Goal: Task Accomplishment & Management: Manage account settings

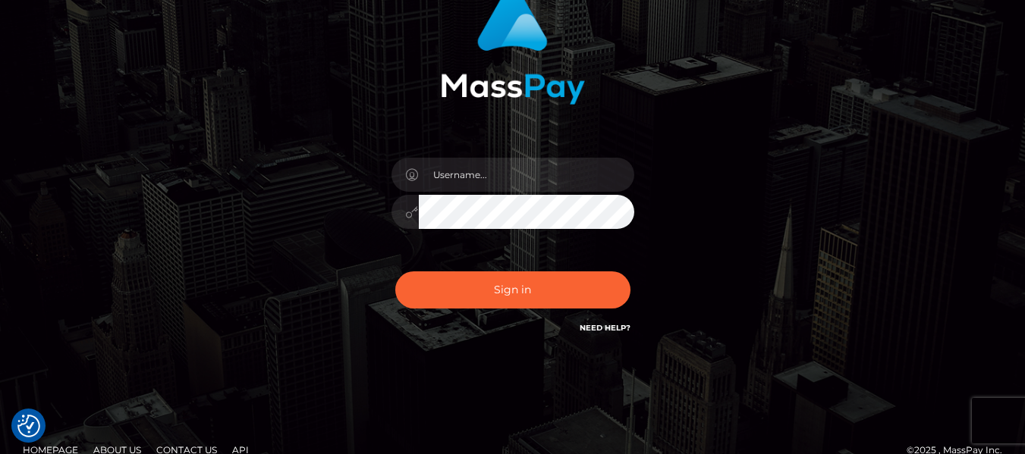
scroll to position [159, 0]
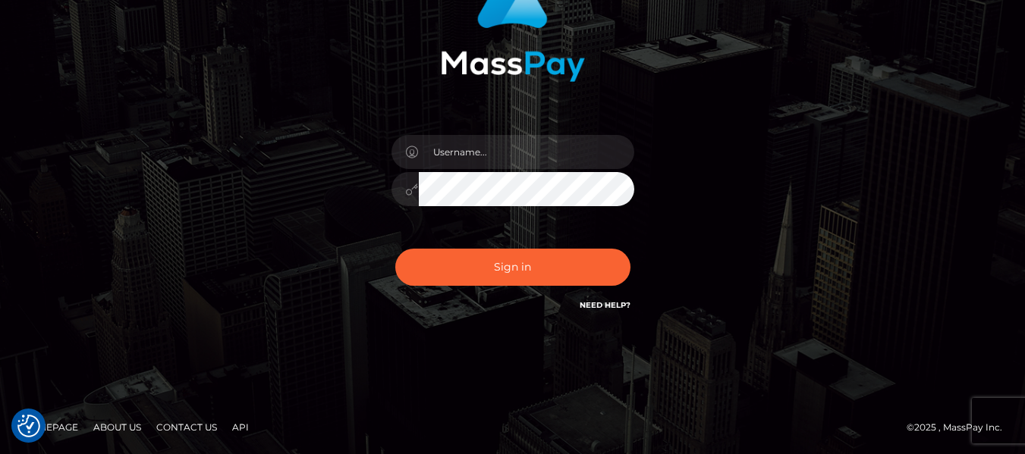
click at [602, 306] on link "Need Help?" at bounding box center [605, 305] width 51 height 10
click at [515, 146] on input "text" at bounding box center [526, 152] width 215 height 34
type input "[EMAIL_ADDRESS][DOMAIN_NAME]"
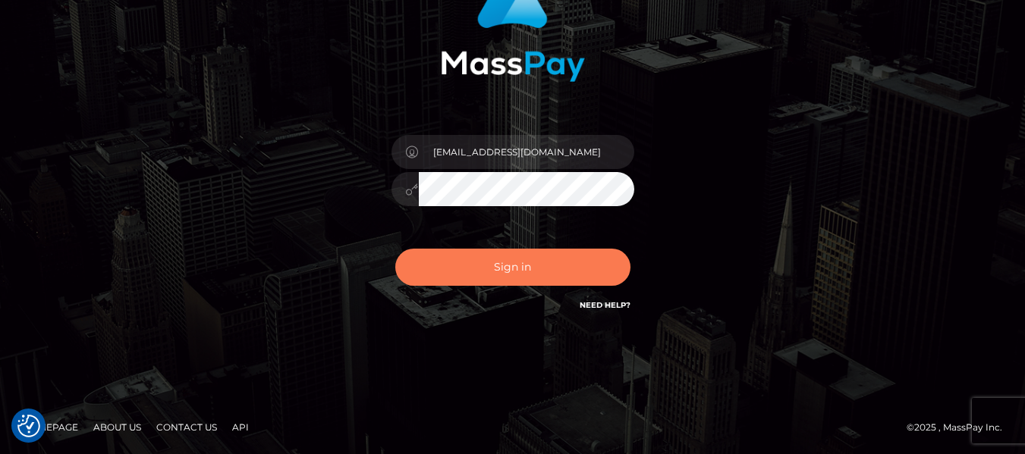
click at [534, 265] on button "Sign in" at bounding box center [512, 267] width 235 height 37
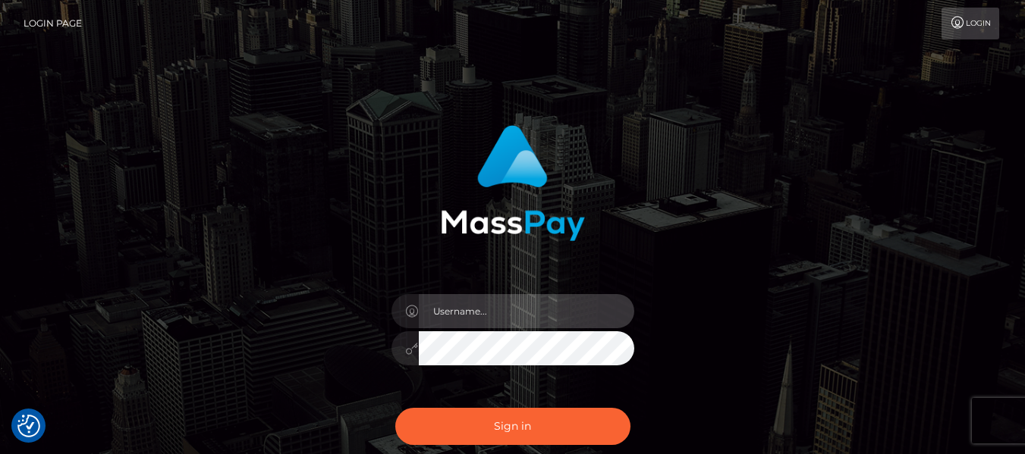
click at [475, 322] on input "text" at bounding box center [526, 311] width 215 height 34
type input "[EMAIL_ADDRESS][DOMAIN_NAME]"
click at [495, 369] on div "majestynoirbklyn@gmail.com" at bounding box center [512, 341] width 265 height 116
click at [74, 22] on link "Login Page" at bounding box center [53, 24] width 58 height 32
click at [962, 24] on icon at bounding box center [958, 23] width 16 height 12
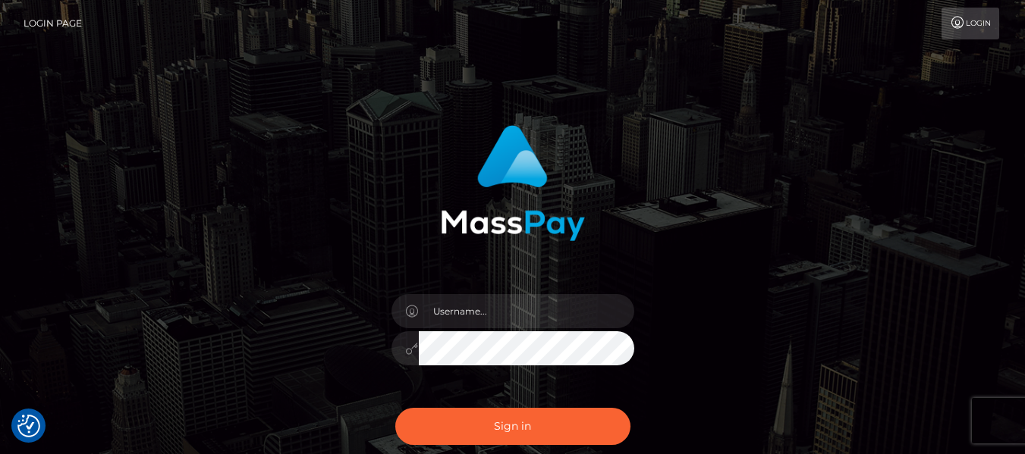
scroll to position [159, 0]
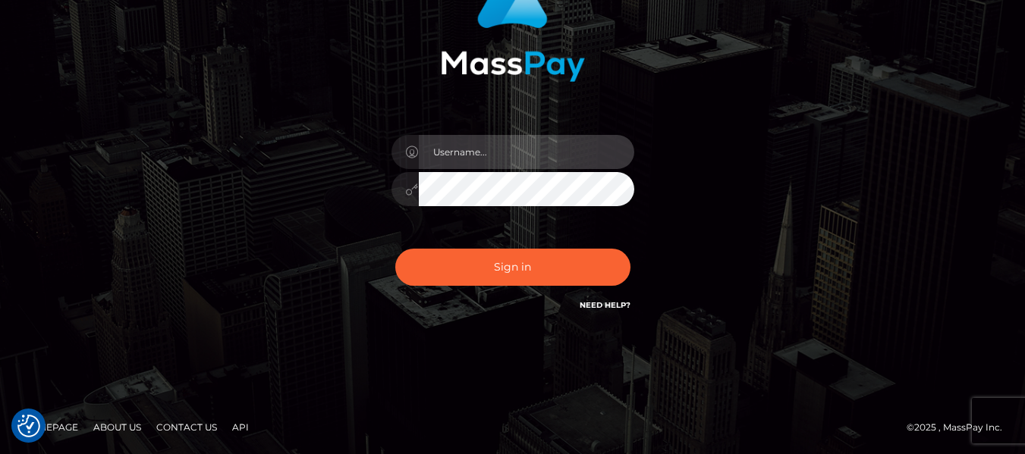
click at [449, 153] on input "text" at bounding box center [526, 152] width 215 height 34
type input "[EMAIL_ADDRESS][DOMAIN_NAME]"
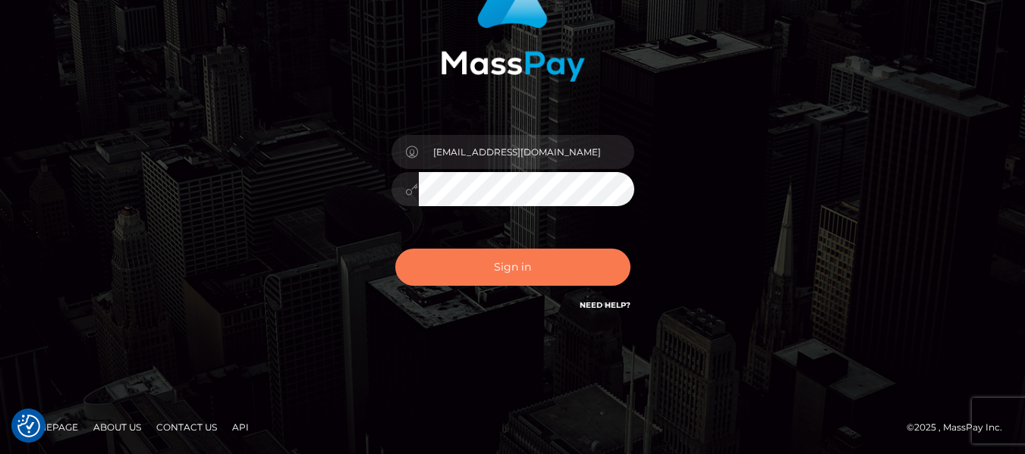
click at [501, 272] on button "Sign in" at bounding box center [512, 267] width 235 height 37
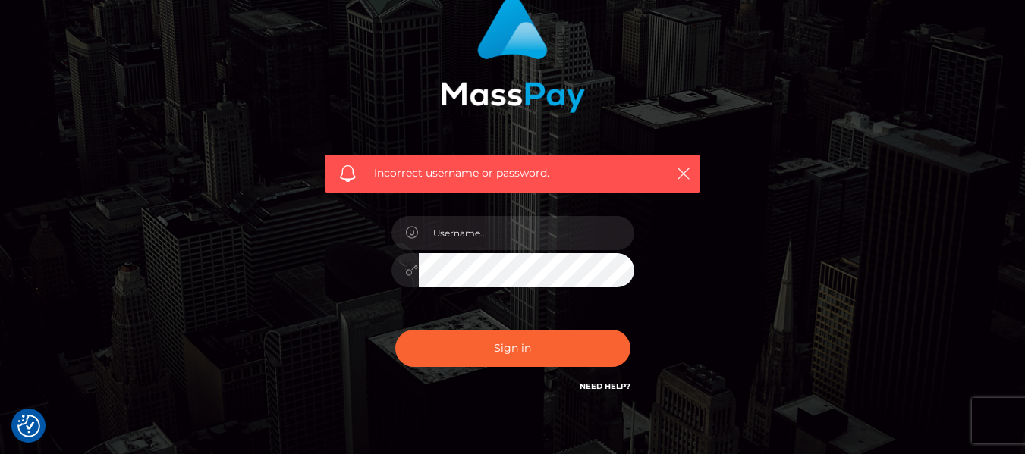
scroll to position [209, 0]
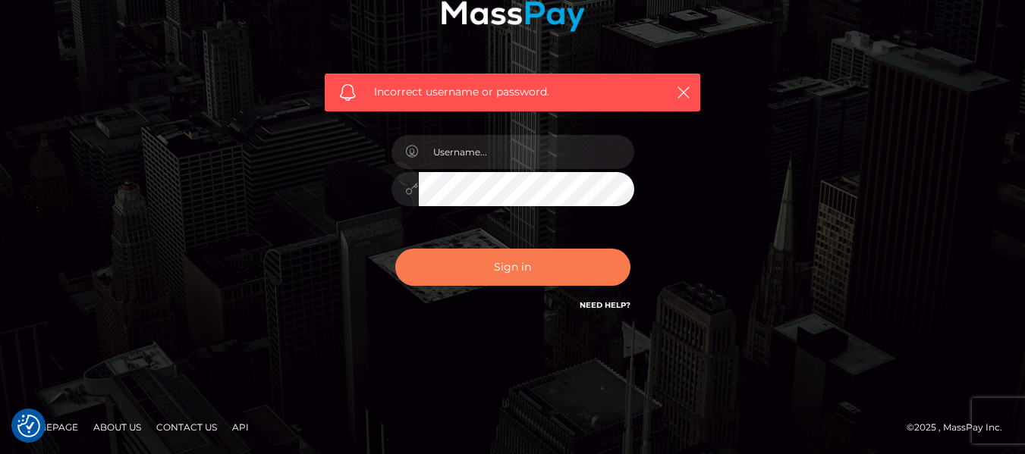
click at [608, 264] on button "Sign in" at bounding box center [512, 267] width 235 height 37
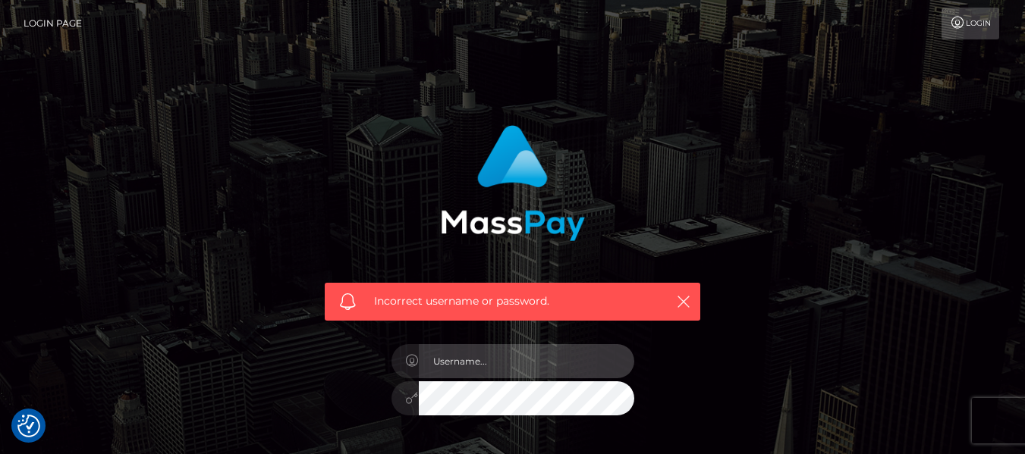
click at [495, 361] on input "text" at bounding box center [526, 361] width 215 height 34
type input "majestynoirbklyn@gmail.com"
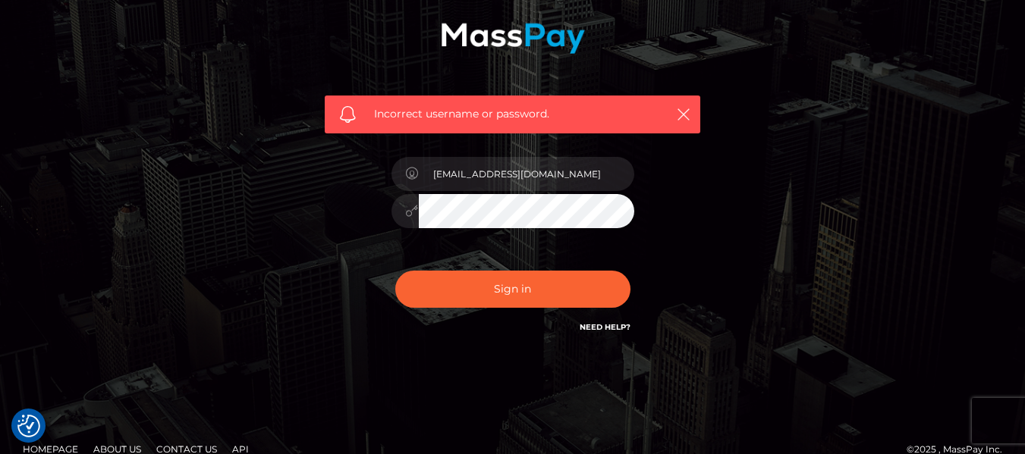
scroll to position [197, 0]
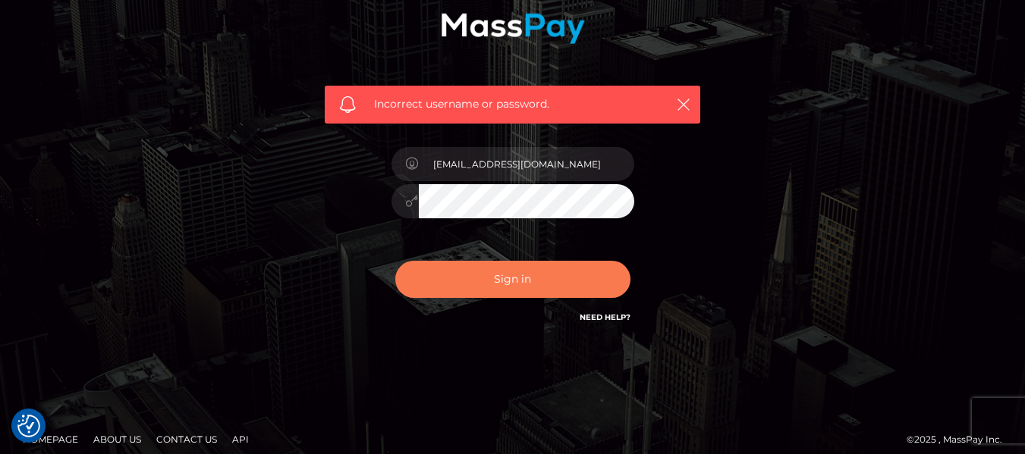
click at [591, 281] on button "Sign in" at bounding box center [512, 279] width 235 height 37
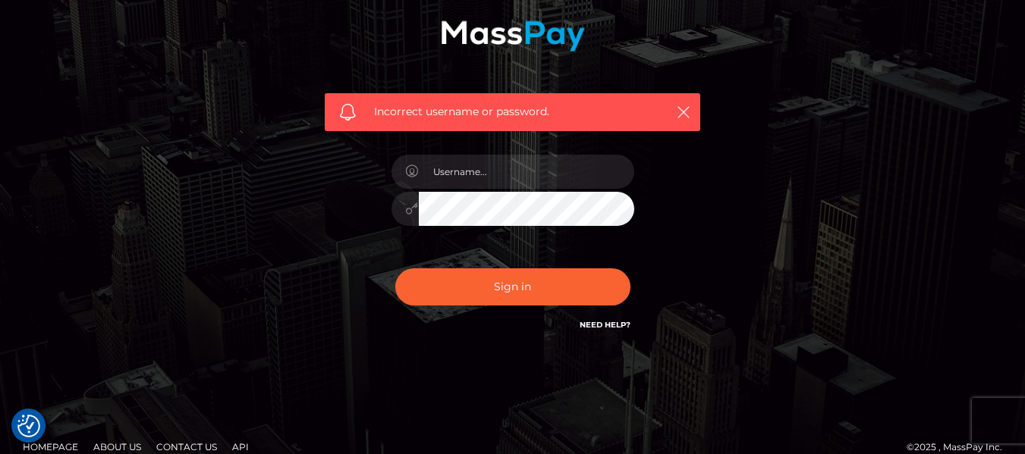
scroll to position [209, 0]
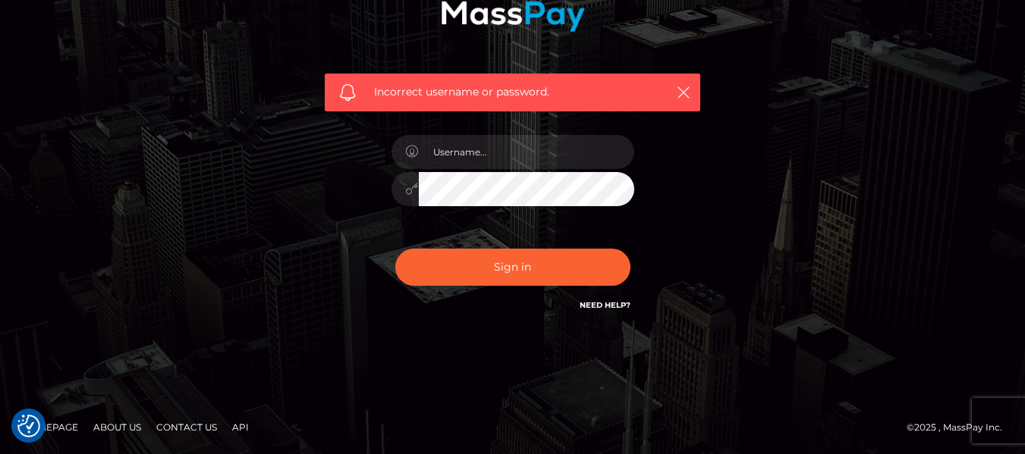
click at [589, 303] on link "Need Help?" at bounding box center [605, 305] width 51 height 10
click at [598, 156] on input "text" at bounding box center [526, 152] width 215 height 34
type input "majestynoir"
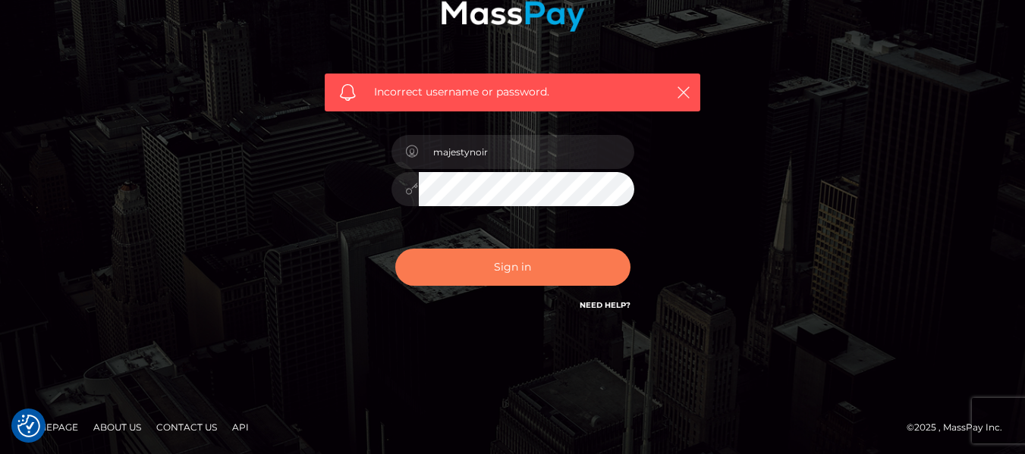
click at [485, 269] on button "Sign in" at bounding box center [512, 267] width 235 height 37
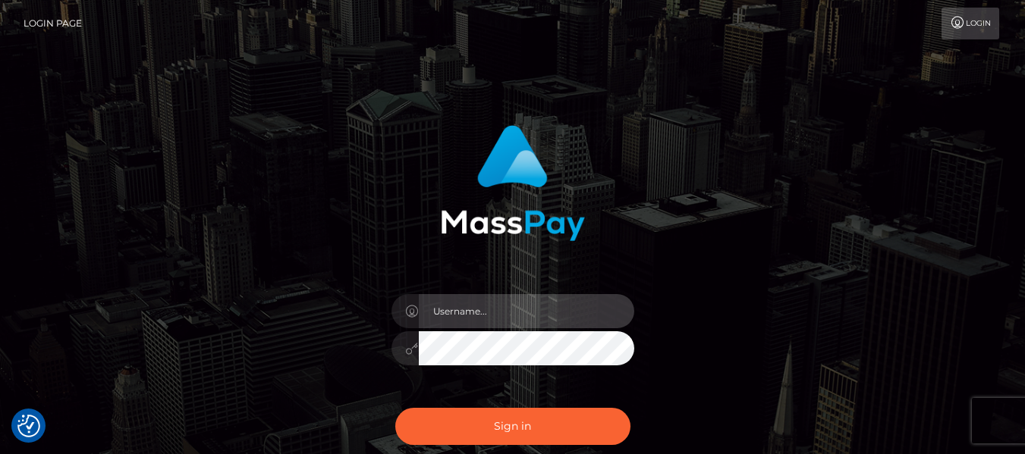
click at [496, 322] on input "text" at bounding box center [526, 311] width 215 height 34
type input "majestynoirbklyn"
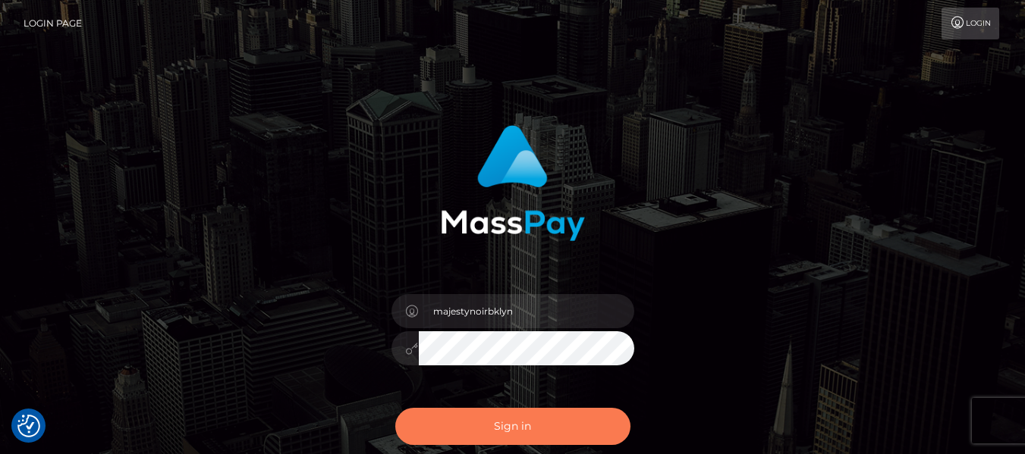
click at [498, 437] on button "Sign in" at bounding box center [512, 426] width 235 height 37
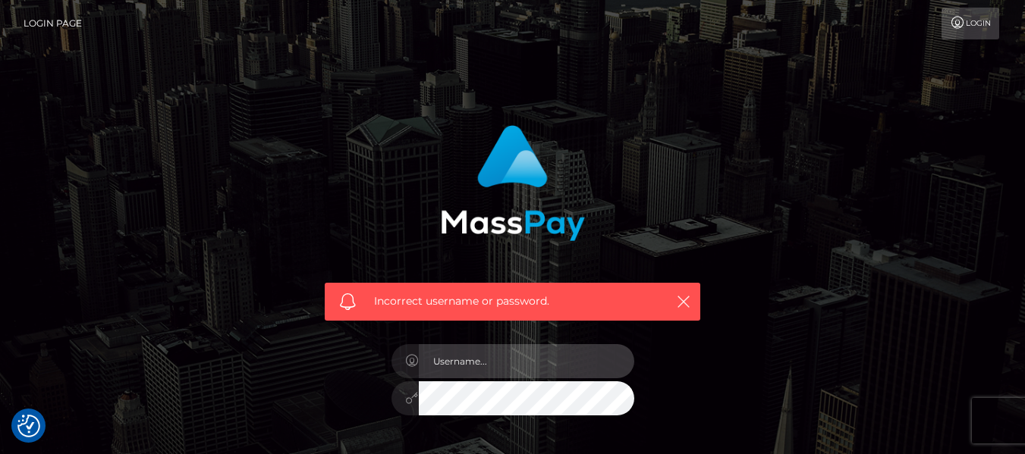
click at [493, 375] on input "text" at bounding box center [526, 361] width 215 height 34
type input "[EMAIL_ADDRESS][DOMAIN_NAME]"
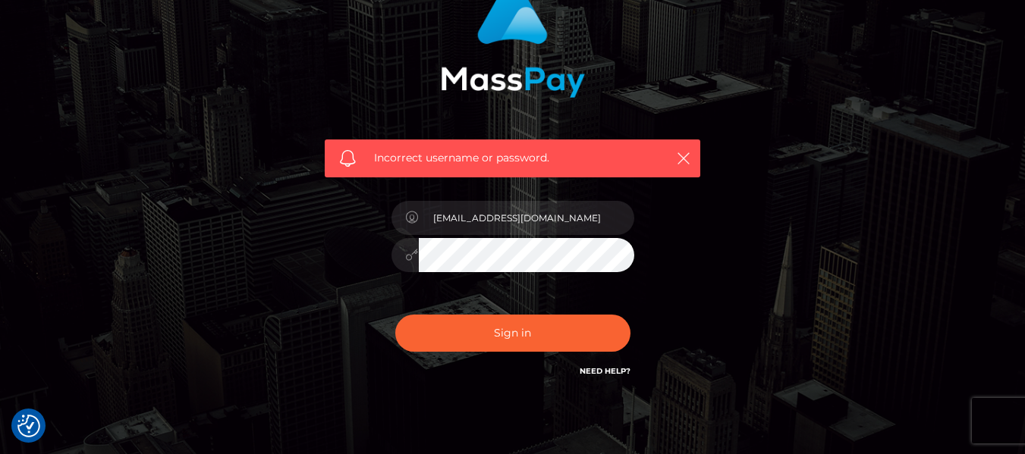
scroll to position [147, 0]
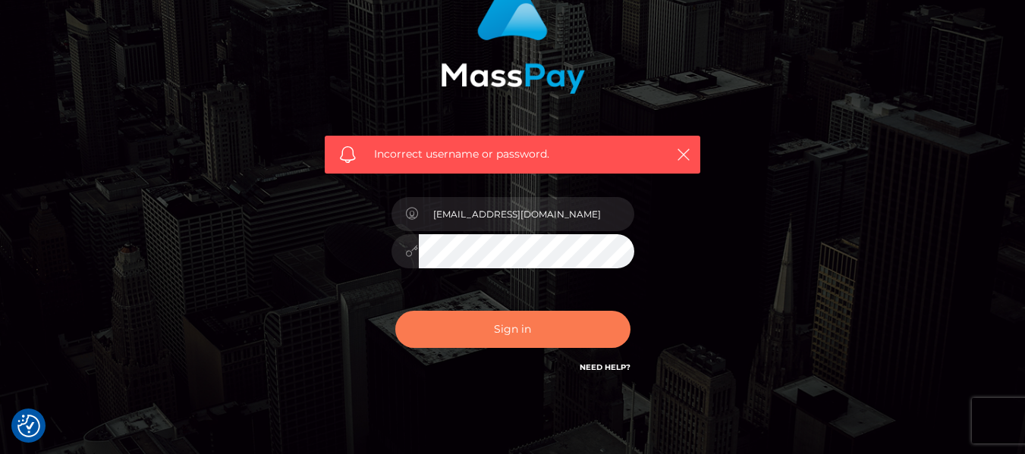
click at [553, 338] on button "Sign in" at bounding box center [512, 329] width 235 height 37
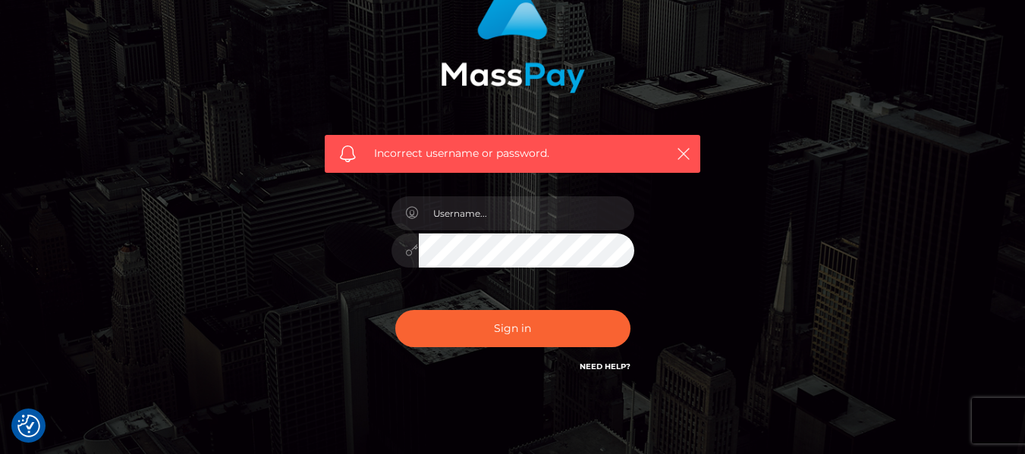
scroll to position [209, 0]
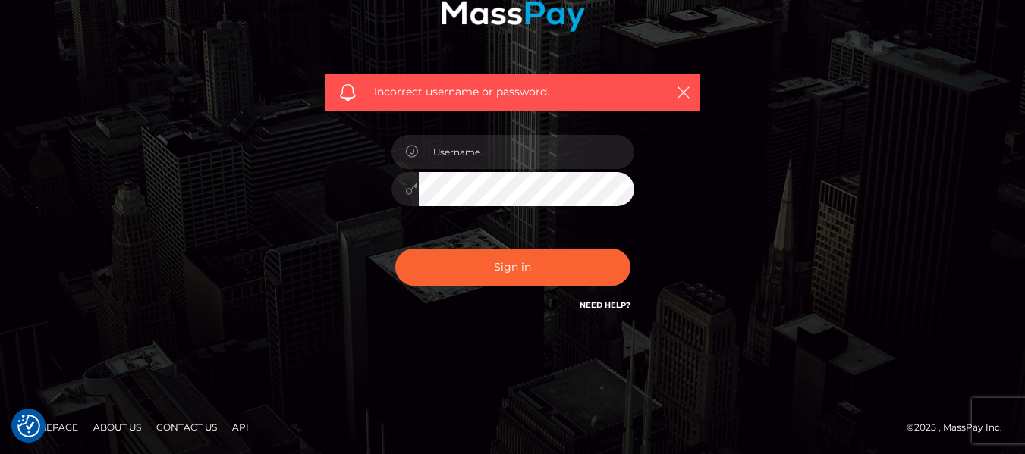
click at [614, 303] on link "Need Help?" at bounding box center [605, 305] width 51 height 10
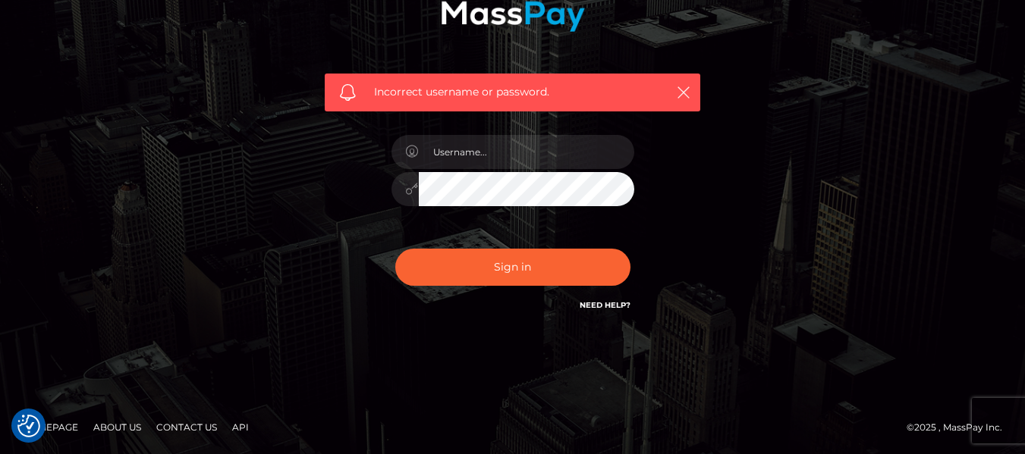
click at [614, 303] on link "Need Help?" at bounding box center [605, 305] width 51 height 10
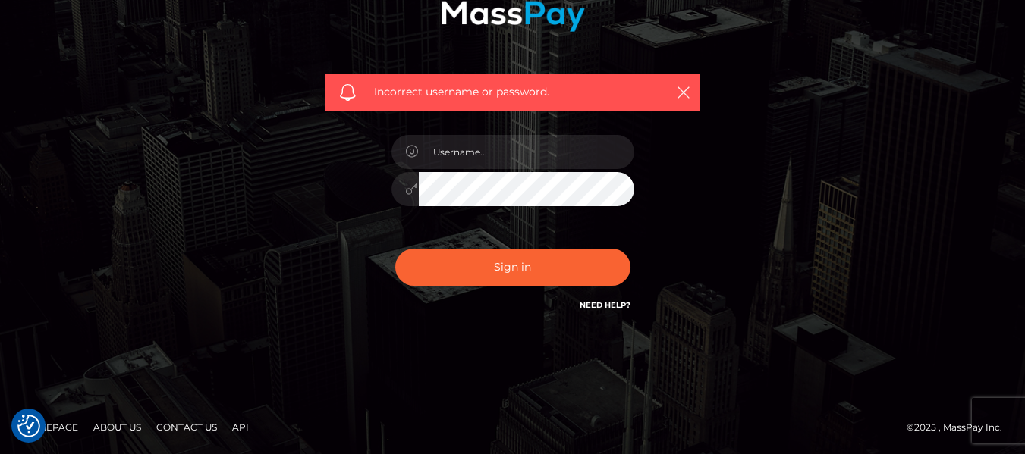
click at [614, 303] on link "Need Help?" at bounding box center [605, 305] width 51 height 10
